Goal: Information Seeking & Learning: Learn about a topic

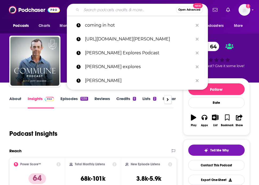
click at [123, 11] on input "Search podcasts, credits, & more..." at bounding box center [128, 10] width 95 height 9
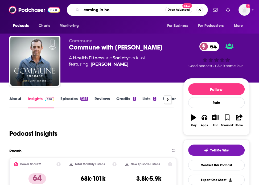
type input "coming in hot"
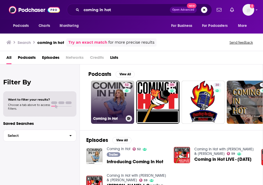
click at [114, 85] on link "52 Coming In Hot" at bounding box center [112, 102] width 43 height 43
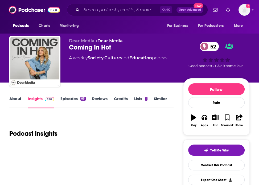
click at [71, 100] on link "Episodes 85" at bounding box center [72, 102] width 25 height 12
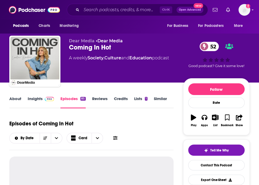
click at [49, 103] on link "Insights" at bounding box center [41, 102] width 26 height 12
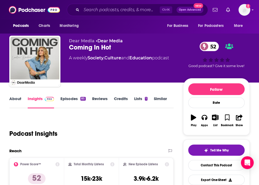
click at [20, 102] on link "About" at bounding box center [15, 102] width 12 height 12
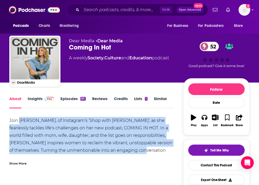
drag, startPoint x: 20, startPoint y: 121, endPoint x: 128, endPoint y: 149, distance: 111.4
click at [128, 149] on div "Join Caroline Baudino, of Instagram’s 'Shop with Caroline', as she fearlessly t…" at bounding box center [91, 147] width 164 height 60
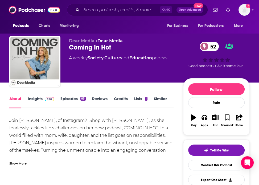
click at [22, 164] on div "Show More" at bounding box center [17, 163] width 17 height 5
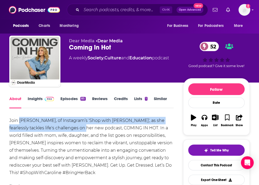
drag, startPoint x: 20, startPoint y: 121, endPoint x: 70, endPoint y: 130, distance: 50.8
click at [70, 130] on div "Join Caroline Baudino, of Instagram’s 'Shop with Caroline', as she fearlessly t…" at bounding box center [91, 147] width 164 height 60
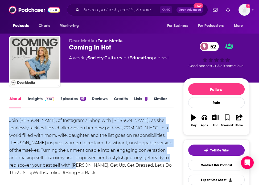
drag, startPoint x: 10, startPoint y: 120, endPoint x: 56, endPoint y: 165, distance: 65.0
click at [56, 165] on div "Join Caroline Baudino, of Instagram’s 'Shop with Caroline', as she fearlessly t…" at bounding box center [91, 147] width 164 height 60
copy div "Join Caroline Baudino, of Instagram’s 'Shop with Caroline', as she fearlessly t…"
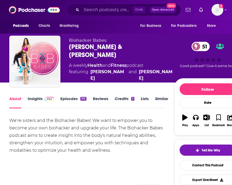
click at [38, 101] on link "Insights" at bounding box center [41, 102] width 26 height 12
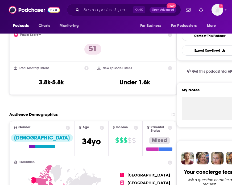
scroll to position [91, 0]
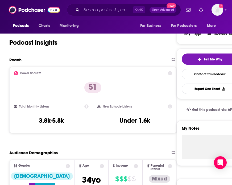
drag, startPoint x: 84, startPoint y: 58, endPoint x: 82, endPoint y: 55, distance: 3.6
click at [84, 58] on div "Reach" at bounding box center [87, 59] width 157 height 5
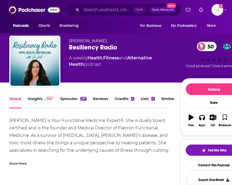
click at [40, 103] on link "Insights" at bounding box center [41, 102] width 26 height 12
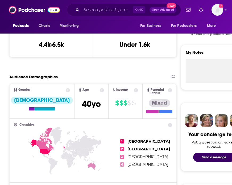
scroll to position [82, 0]
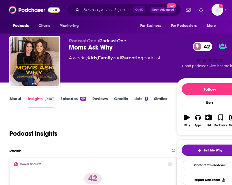
click at [70, 100] on link "Episodes 40" at bounding box center [72, 102] width 25 height 12
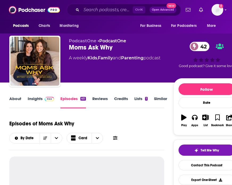
click at [38, 97] on link "Insights" at bounding box center [41, 102] width 26 height 12
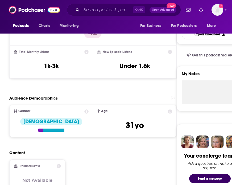
scroll to position [131, 0]
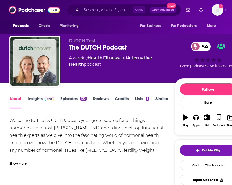
click at [29, 106] on link "Insights" at bounding box center [41, 102] width 26 height 12
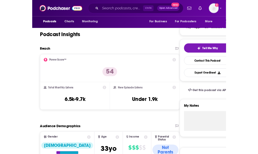
scroll to position [137, 0]
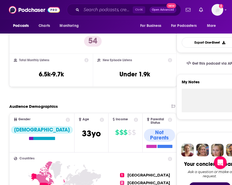
click at [92, 82] on div "Total Monthly Listens 6.5k-9.7k" at bounding box center [51, 70] width 84 height 33
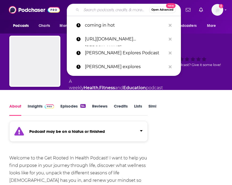
click at [97, 10] on input "Search podcasts, credits, & more..." at bounding box center [115, 10] width 68 height 9
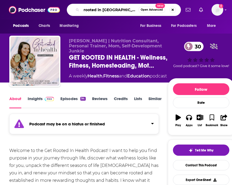
type input "rooted in wellness"
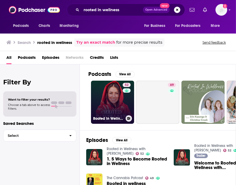
click at [123, 113] on div "52" at bounding box center [127, 99] width 9 height 32
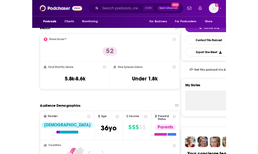
scroll to position [133, 0]
